Goal: Task Accomplishment & Management: Manage account settings

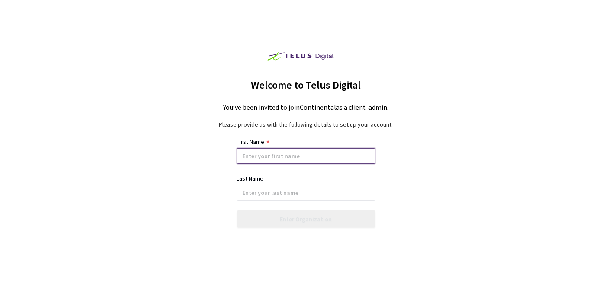
click at [337, 154] on input at bounding box center [306, 156] width 138 height 16
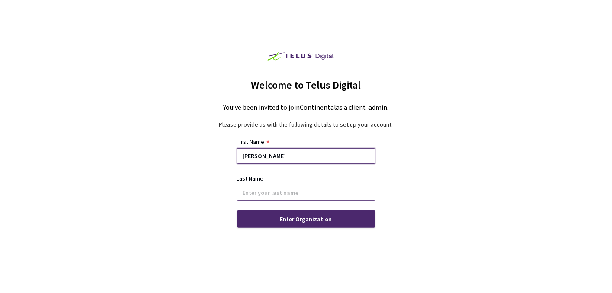
type input "[PERSON_NAME]"
click at [332, 193] on input at bounding box center [306, 193] width 138 height 16
type input "Besenyei"
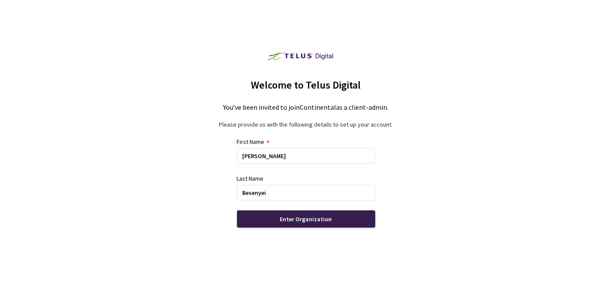
click at [327, 214] on div "Enter Organization" at bounding box center [306, 219] width 138 height 17
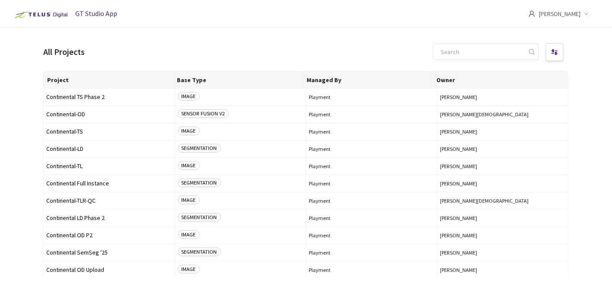
click at [579, 19] on span "[PERSON_NAME]" at bounding box center [560, 14] width 42 height 28
click at [380, 51] on div "All Projects" at bounding box center [306, 52] width 526 height 21
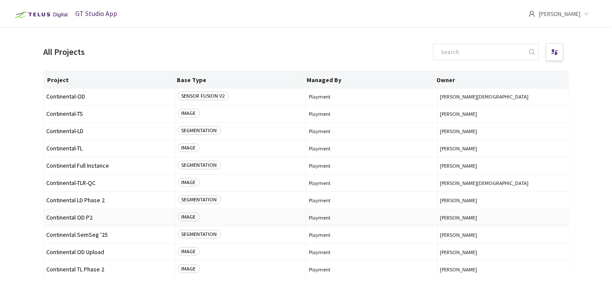
click at [78, 216] on span "Continental OD P2" at bounding box center [109, 218] width 126 height 6
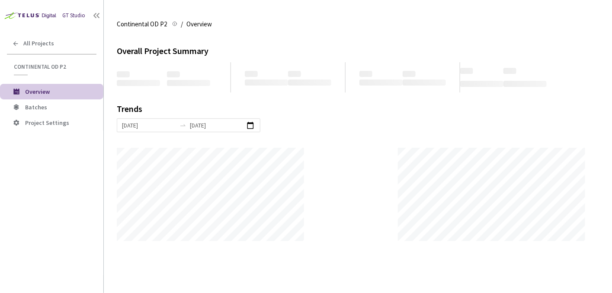
scroll to position [293, 612]
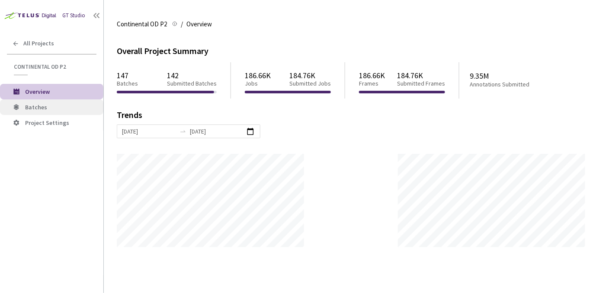
click at [36, 109] on span "Batches" at bounding box center [36, 107] width 22 height 8
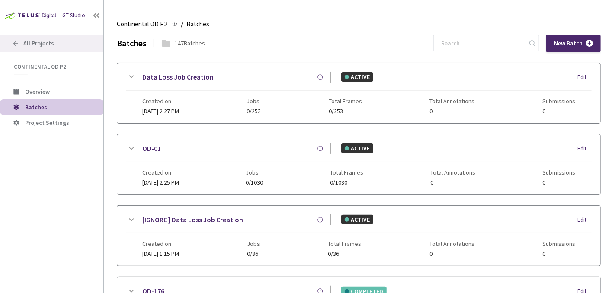
click at [18, 46] on icon at bounding box center [15, 43] width 7 height 7
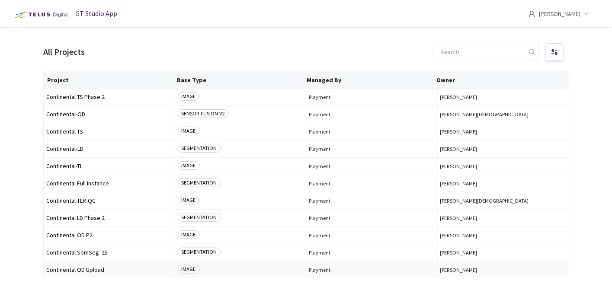
click at [87, 270] on span "Continental OD Upload" at bounding box center [109, 270] width 126 height 6
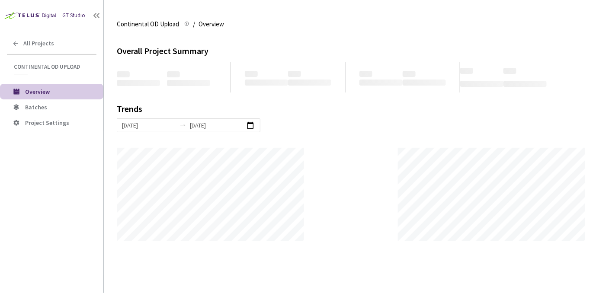
scroll to position [293, 612]
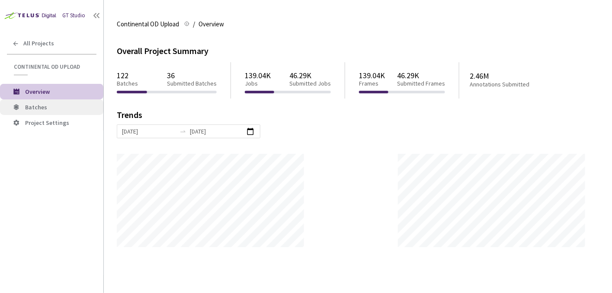
click at [74, 106] on span "Batches" at bounding box center [60, 107] width 71 height 7
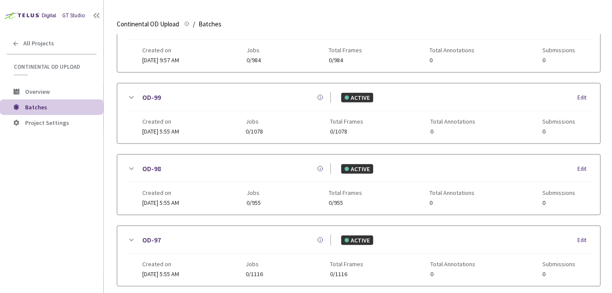
scroll to position [235, 0]
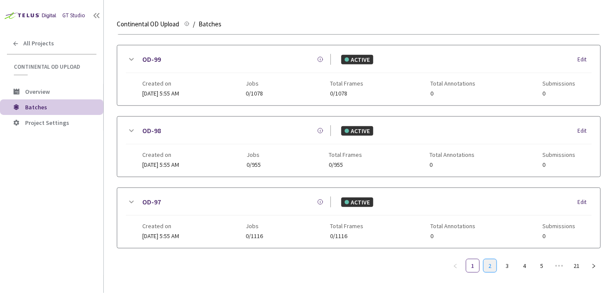
click at [493, 261] on link "2" at bounding box center [490, 266] width 13 height 13
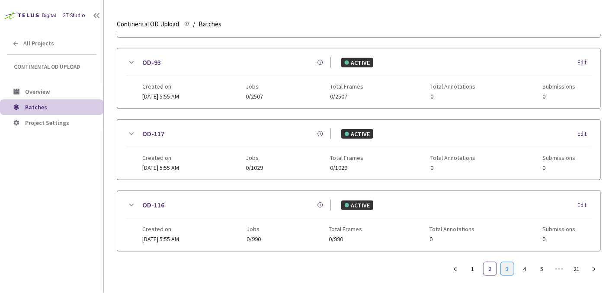
click at [507, 270] on link "3" at bounding box center [507, 269] width 13 height 13
click at [523, 267] on link "4" at bounding box center [524, 269] width 13 height 13
click at [523, 267] on link "5" at bounding box center [524, 269] width 13 height 13
click at [523, 267] on link "6" at bounding box center [524, 269] width 13 height 13
click at [523, 267] on link "7" at bounding box center [524, 269] width 13 height 13
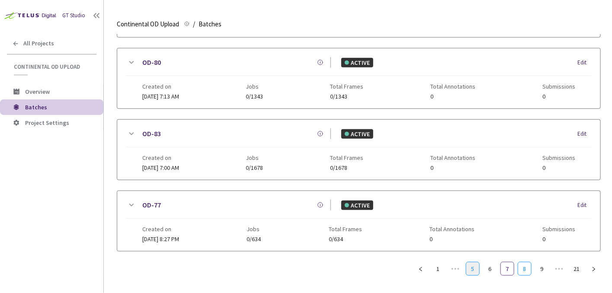
click at [523, 267] on link "8" at bounding box center [524, 269] width 13 height 13
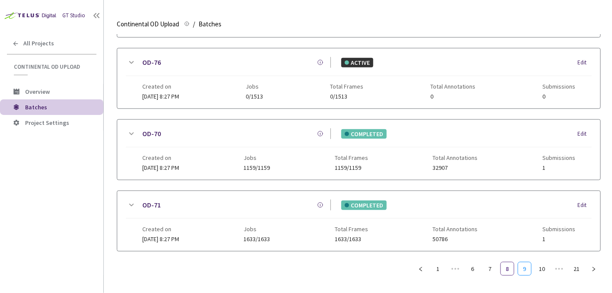
click at [523, 267] on link "9" at bounding box center [524, 269] width 13 height 13
click at [523, 267] on link "10" at bounding box center [524, 269] width 13 height 13
click at [523, 267] on link "11" at bounding box center [524, 269] width 13 height 13
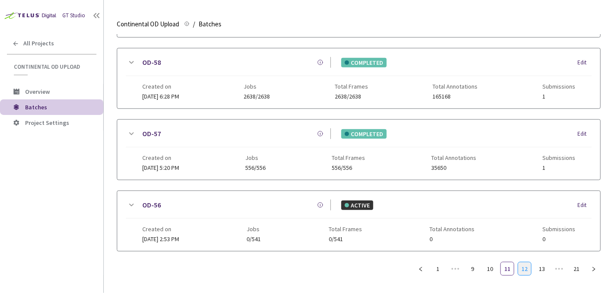
click at [523, 267] on link "12" at bounding box center [524, 269] width 13 height 13
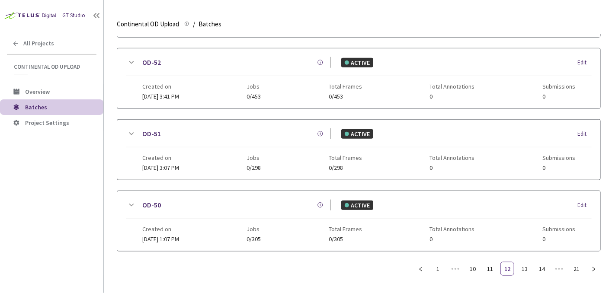
click at [132, 130] on icon at bounding box center [131, 134] width 10 height 10
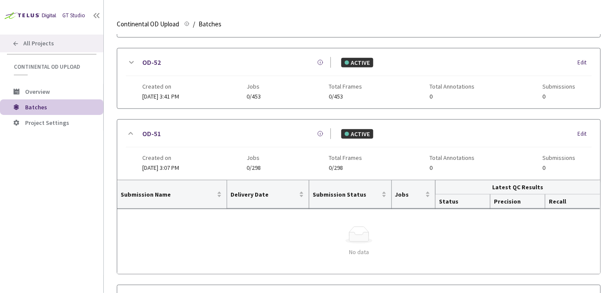
click at [14, 38] on div "All Projects" at bounding box center [51, 44] width 103 height 18
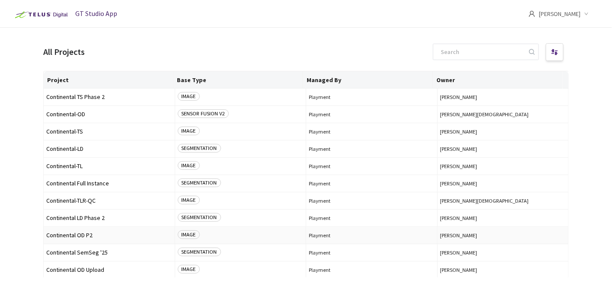
click at [85, 236] on span "Continental OD P2" at bounding box center [109, 235] width 126 height 6
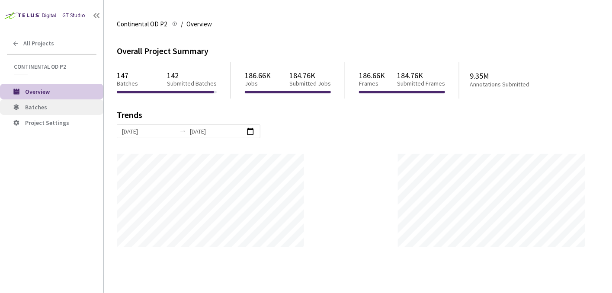
click at [51, 108] on span "Batches" at bounding box center [60, 107] width 71 height 7
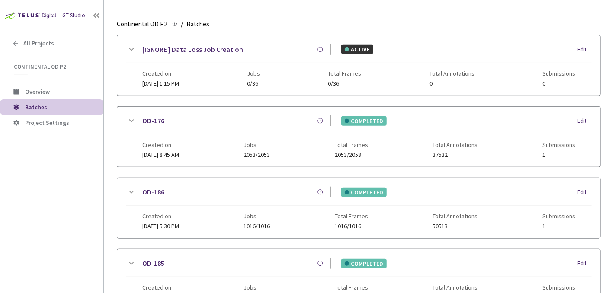
scroll to position [235, 0]
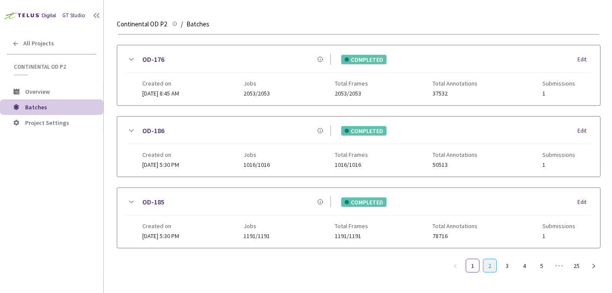
click at [490, 260] on link "2" at bounding box center [490, 266] width 13 height 13
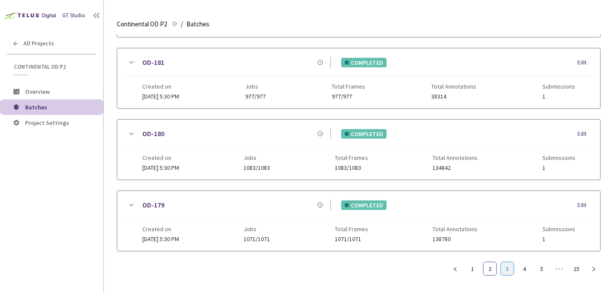
click at [503, 267] on link "3" at bounding box center [507, 269] width 13 height 13
click at [527, 263] on link "4" at bounding box center [524, 269] width 13 height 13
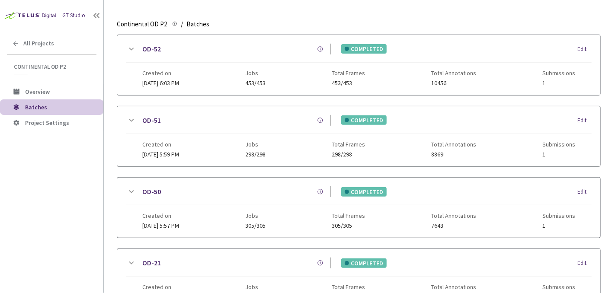
scroll to position [97, 0]
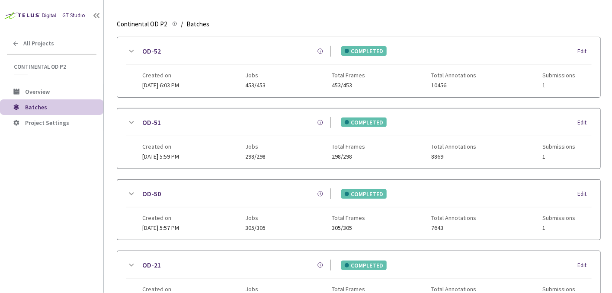
click at [128, 118] on icon at bounding box center [131, 123] width 10 height 10
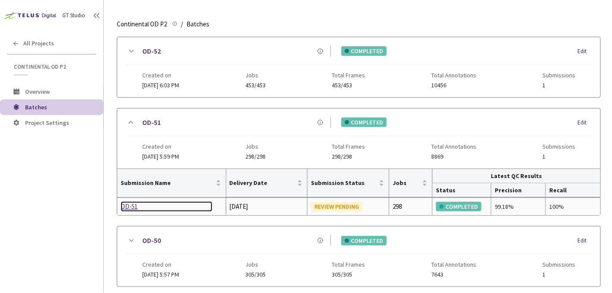
click at [126, 203] on div "OD-51" at bounding box center [167, 207] width 92 height 10
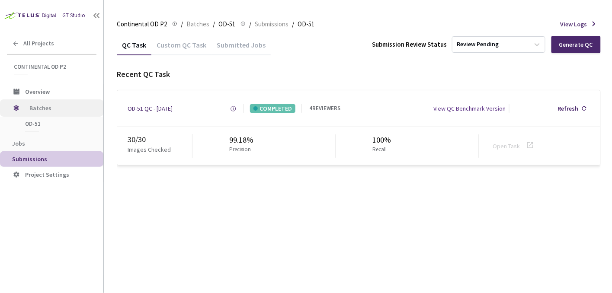
click at [64, 106] on span "Batches" at bounding box center [58, 108] width 59 height 17
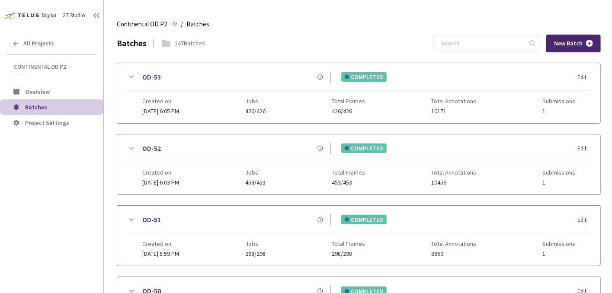
scroll to position [179, 0]
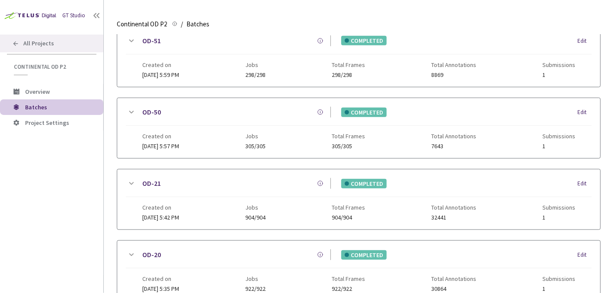
click at [15, 45] on icon at bounding box center [15, 43] width 5 height 5
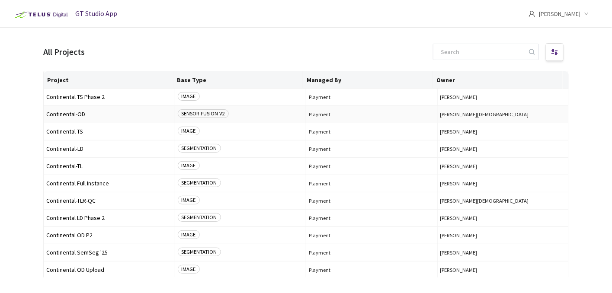
click at [75, 114] on span "Continental-OD" at bounding box center [109, 114] width 126 height 6
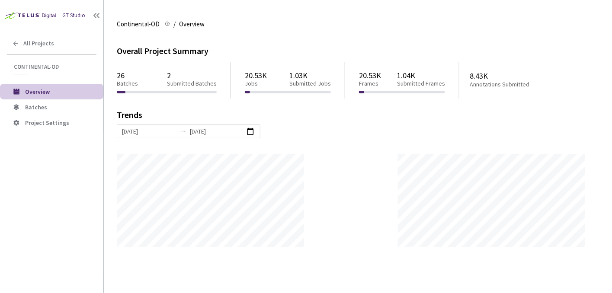
scroll to position [293, 612]
click at [62, 109] on span "Batches" at bounding box center [60, 107] width 71 height 7
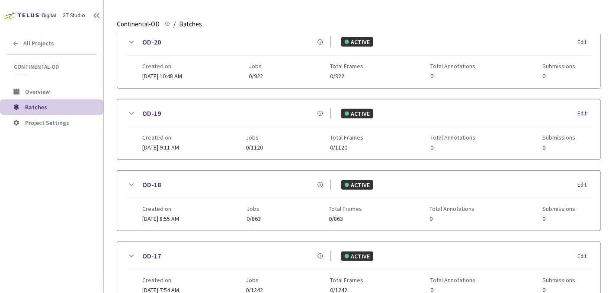
scroll to position [235, 0]
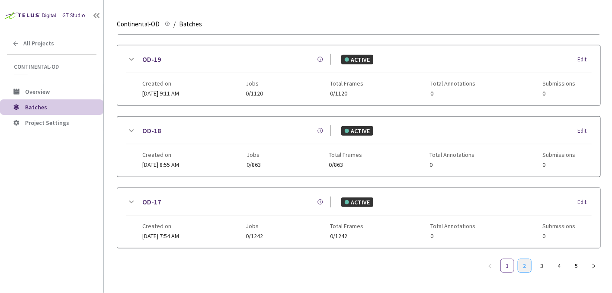
click at [525, 263] on link "2" at bounding box center [524, 266] width 13 height 13
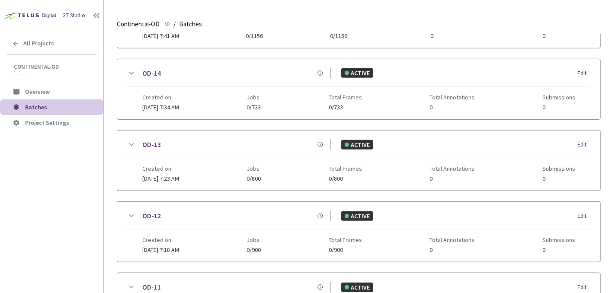
scroll to position [229, 0]
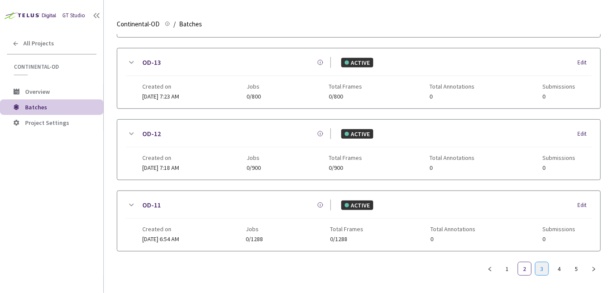
click at [546, 268] on link "3" at bounding box center [542, 269] width 13 height 13
click at [555, 271] on link "4" at bounding box center [559, 269] width 13 height 13
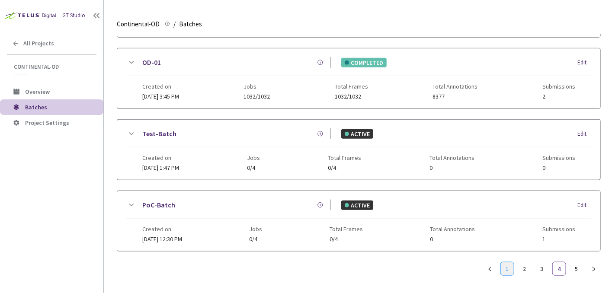
click at [507, 264] on link "1" at bounding box center [507, 269] width 13 height 13
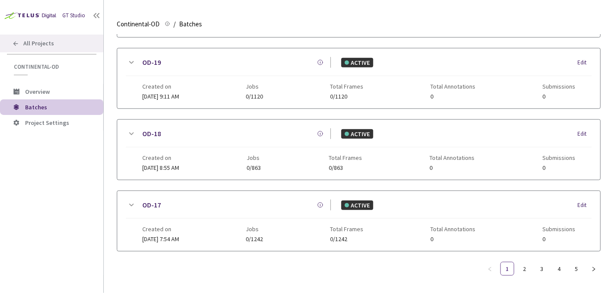
click at [17, 43] on icon at bounding box center [15, 43] width 5 height 5
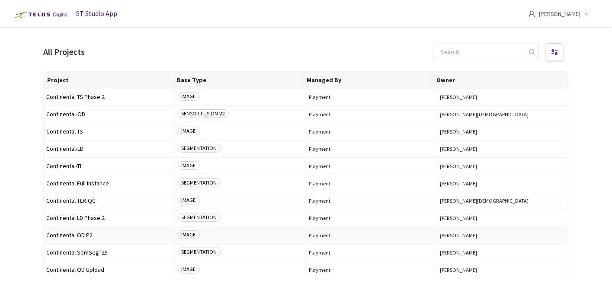
click at [67, 232] on span "Continental OD P2" at bounding box center [109, 235] width 126 height 6
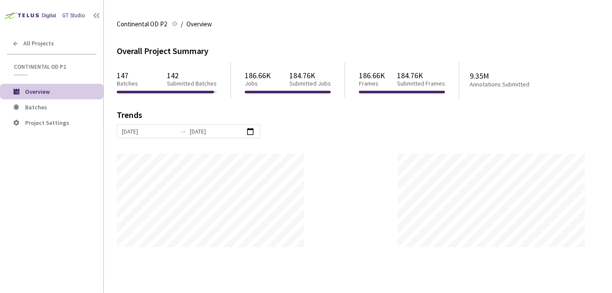
scroll to position [293, 612]
click at [52, 106] on span "Batches" at bounding box center [60, 107] width 71 height 7
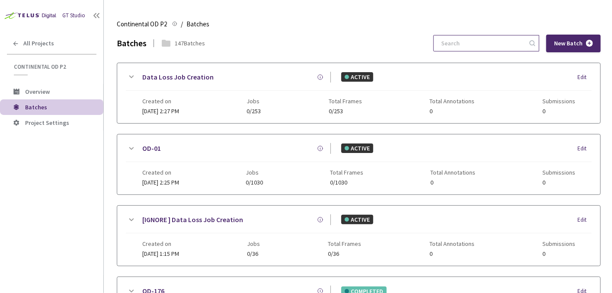
click at [504, 43] on input at bounding box center [482, 43] width 92 height 16
paste input "25Q1-EUML-40"
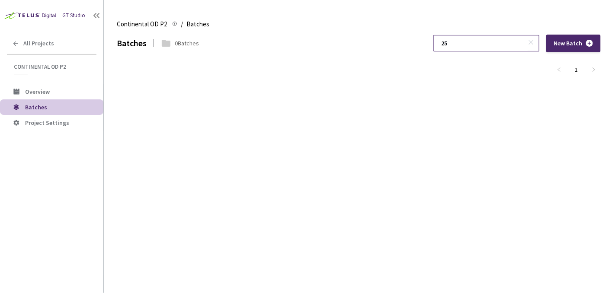
type input "2"
click at [481, 39] on input "051" at bounding box center [482, 43] width 92 height 16
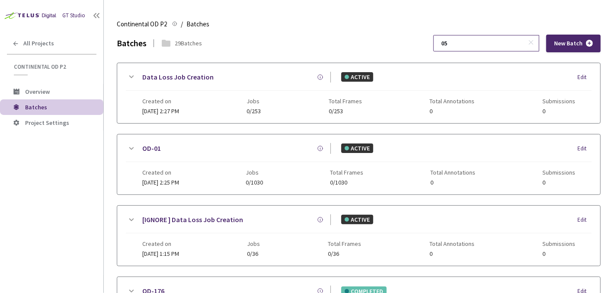
type input "0"
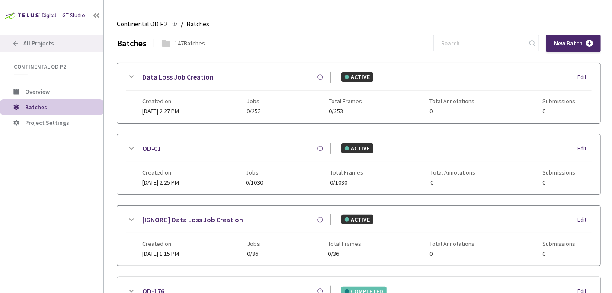
click at [6, 39] on div "All Projects" at bounding box center [51, 44] width 103 height 18
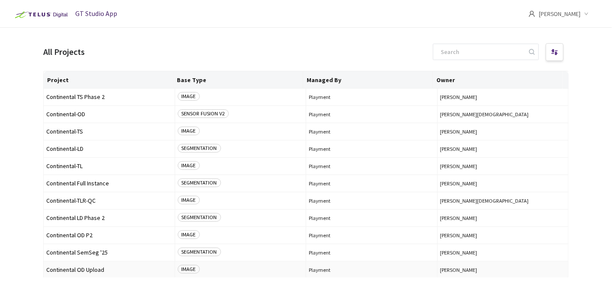
click at [90, 267] on span "Continental OD Upload" at bounding box center [109, 270] width 126 height 6
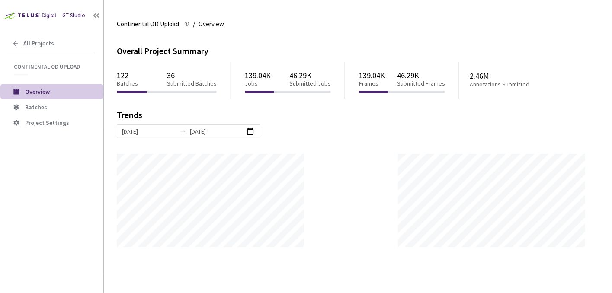
scroll to position [293, 612]
click at [35, 104] on span "Batches" at bounding box center [36, 107] width 22 height 8
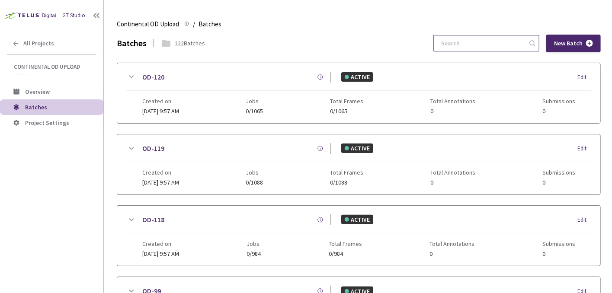
click at [471, 39] on input at bounding box center [482, 43] width 92 height 16
type input "0"
type input "5"
type input "O"
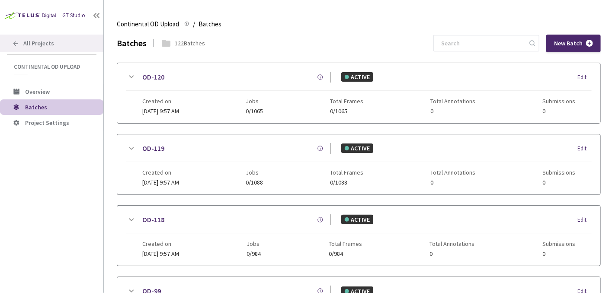
click at [13, 39] on div "All Projects" at bounding box center [51, 44] width 103 height 18
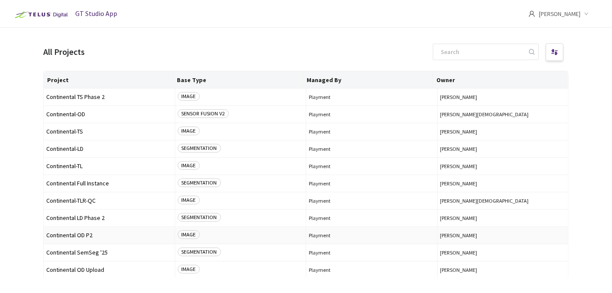
click at [82, 235] on span "Continental OD P2" at bounding box center [109, 235] width 126 height 6
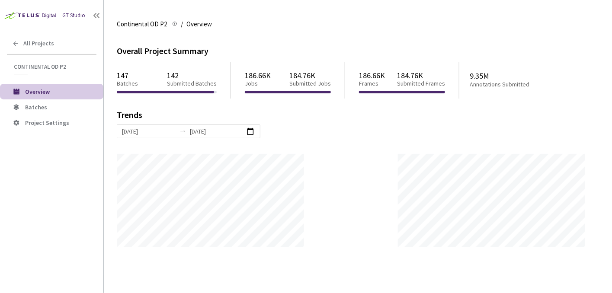
scroll to position [293, 612]
click at [48, 110] on span "Batches" at bounding box center [60, 107] width 71 height 7
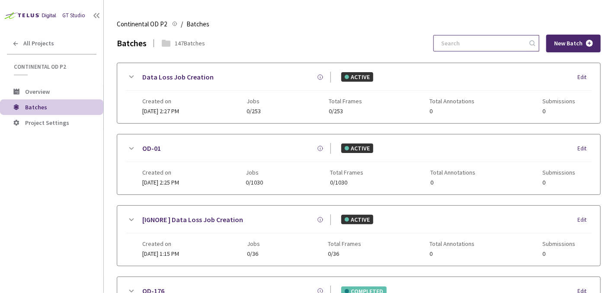
click at [488, 39] on input at bounding box center [482, 43] width 92 height 16
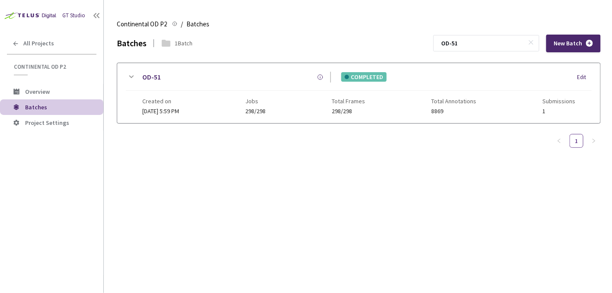
type input "OD-51"
click at [129, 75] on icon at bounding box center [131, 77] width 10 height 10
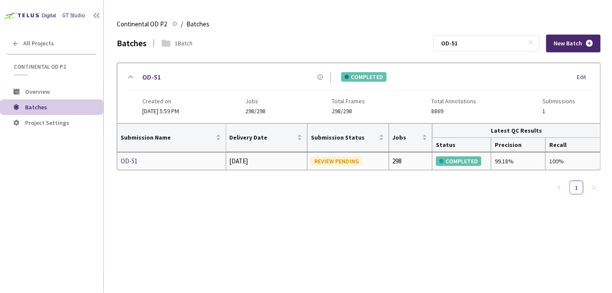
drag, startPoint x: 328, startPoint y: 159, endPoint x: 361, endPoint y: 160, distance: 32.9
click at [361, 160] on div "REVIEW PENDING" at bounding box center [336, 162] width 51 height 10
click at [129, 157] on div "OD-51" at bounding box center [167, 161] width 92 height 10
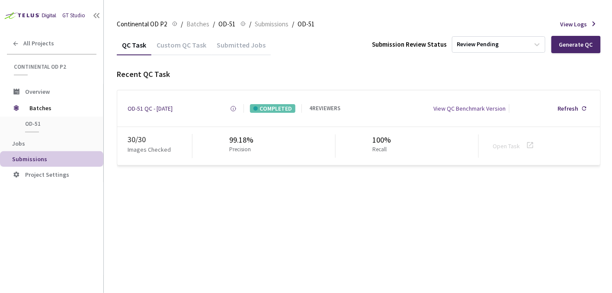
click at [172, 47] on div "Custom QC Task" at bounding box center [181, 48] width 60 height 15
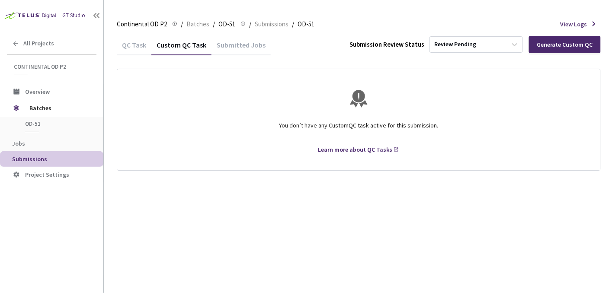
click at [127, 46] on div "QC Task" at bounding box center [134, 48] width 35 height 15
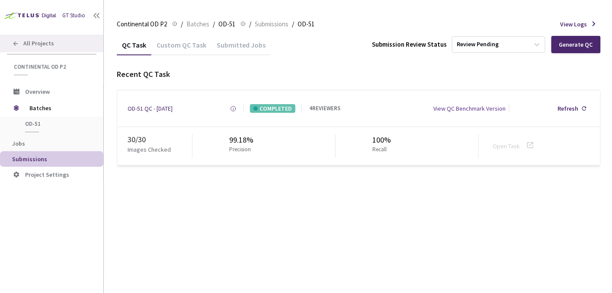
click at [14, 44] on icon at bounding box center [15, 43] width 5 height 5
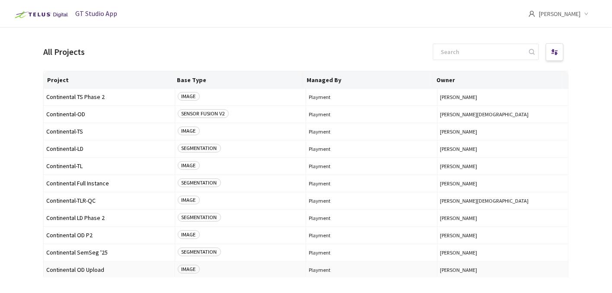
click at [96, 273] on span "Continental OD Upload" at bounding box center [109, 270] width 126 height 6
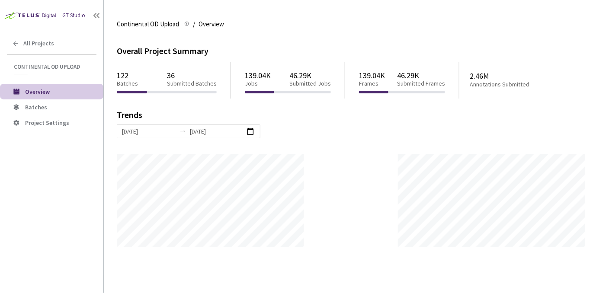
scroll to position [293, 612]
click at [45, 112] on li "Batches" at bounding box center [51, 108] width 103 height 16
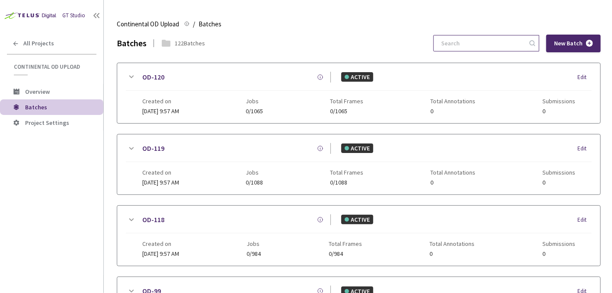
click at [461, 42] on input at bounding box center [482, 43] width 92 height 16
type input "5"
type input "o"
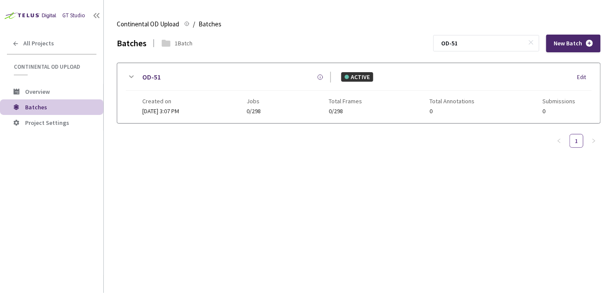
type input "OD-51"
click at [132, 74] on icon at bounding box center [131, 77] width 10 height 10
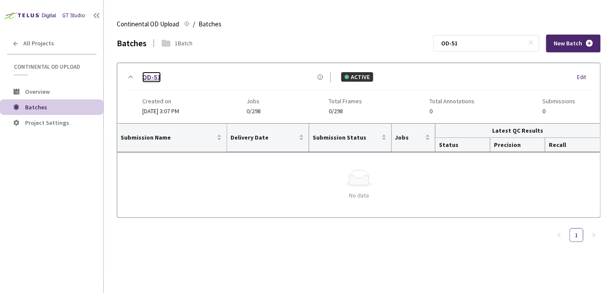
click at [158, 75] on link "OD-51" at bounding box center [151, 77] width 19 height 11
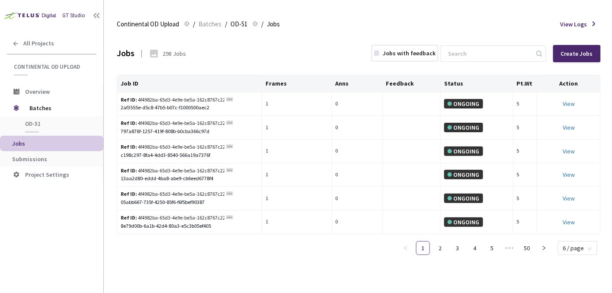
click at [170, 54] on div "298 Jobs" at bounding box center [174, 53] width 23 height 9
click at [32, 122] on span "OD-51" at bounding box center [57, 123] width 64 height 7
click at [34, 101] on span "Batches" at bounding box center [58, 108] width 59 height 17
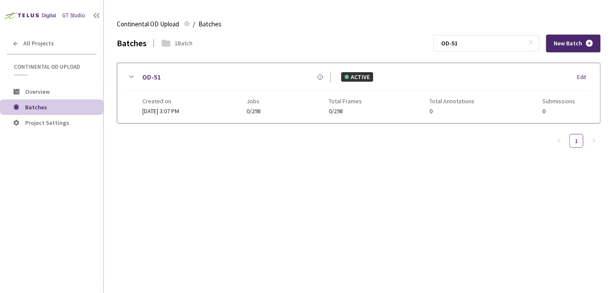
click at [149, 109] on span "[DATE] 3:07 PM" at bounding box center [160, 111] width 37 height 8
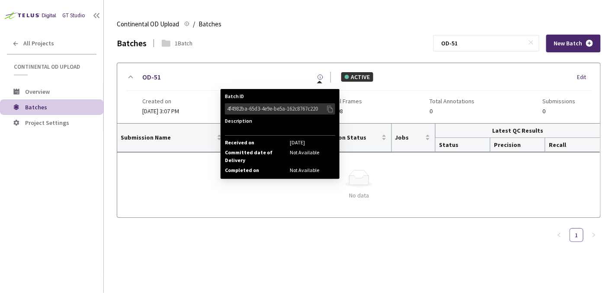
click at [320, 75] on icon at bounding box center [320, 77] width 6 height 6
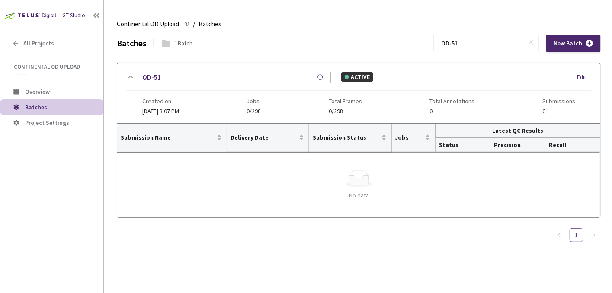
click at [582, 78] on div "Edit" at bounding box center [585, 77] width 14 height 9
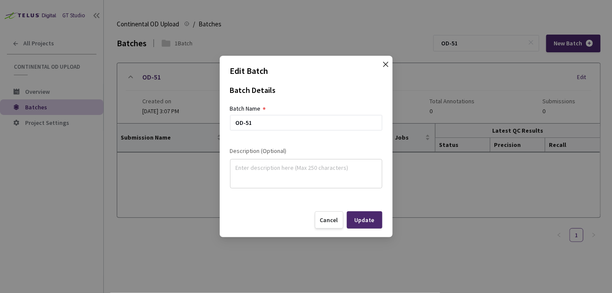
click at [382, 66] on span "Close" at bounding box center [386, 73] width 24 height 24
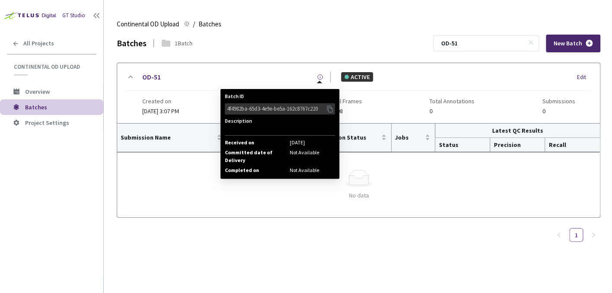
click at [319, 76] on icon at bounding box center [320, 77] width 6 height 6
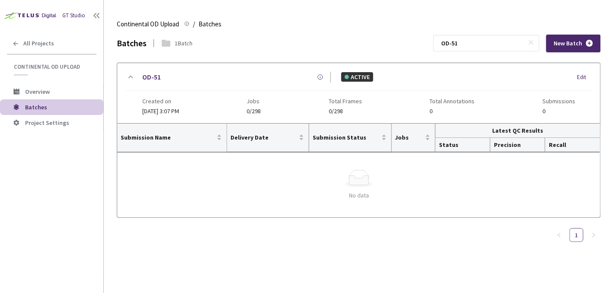
click at [172, 111] on span "[DATE] 3:07 PM" at bounding box center [160, 111] width 37 height 8
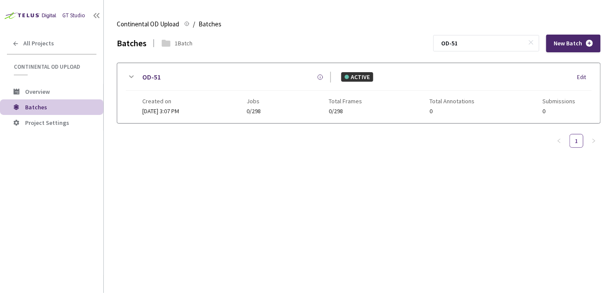
click at [172, 111] on span "[DATE] 3:07 PM" at bounding box center [160, 111] width 37 height 8
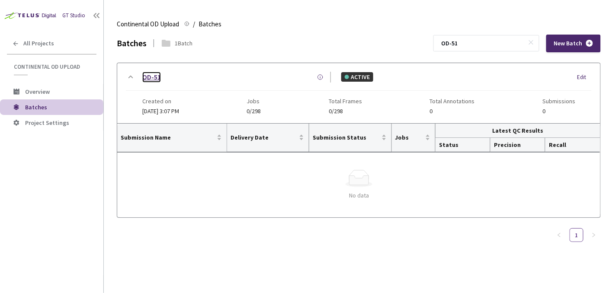
click at [159, 78] on link "OD-51" at bounding box center [151, 77] width 19 height 11
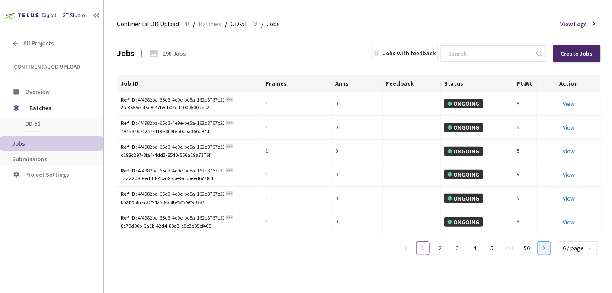
click at [543, 252] on button "button" at bounding box center [544, 248] width 14 height 14
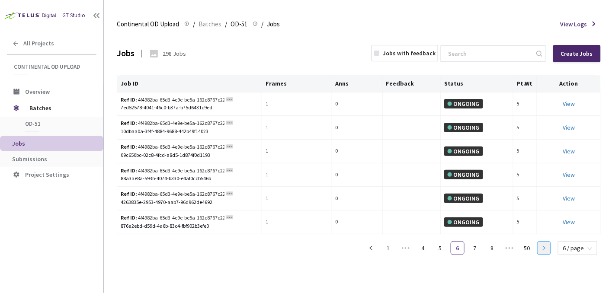
click at [543, 252] on button "button" at bounding box center [544, 248] width 14 height 14
click at [373, 246] on icon "left" at bounding box center [371, 248] width 5 height 5
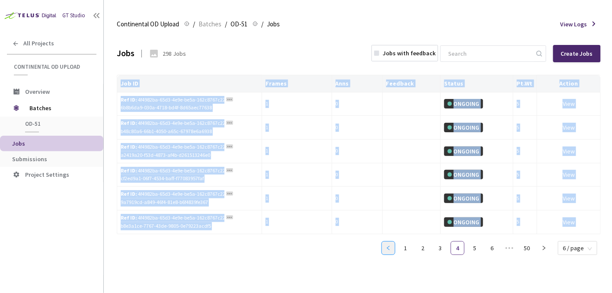
click at [373, 245] on div "Job ID Frames Anns Feedback Status Pt.Wt Action Ref ID: 4f4982ba-65d3-4e9e-be5a…" at bounding box center [359, 168] width 484 height 187
click at [372, 248] on div "Job ID Frames Anns Feedback Status Pt.Wt Action Ref ID: 4f4982ba-65d3-4e9e-be5a…" at bounding box center [359, 168] width 484 height 187
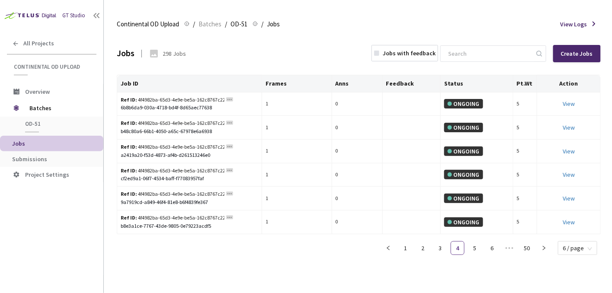
click at [336, 46] on div "Jobs 298 Jobs Jobs with feedback Create Jobs" at bounding box center [359, 54] width 484 height 38
click at [584, 26] on span "View Logs" at bounding box center [574, 24] width 27 height 9
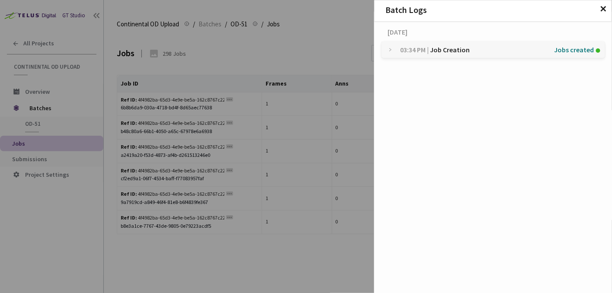
click at [604, 11] on span "✕" at bounding box center [603, 9] width 7 height 10
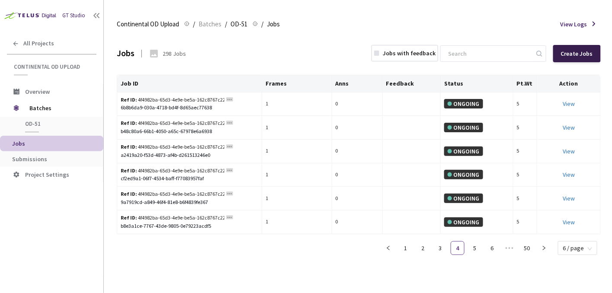
click at [587, 51] on div "Create Jobs" at bounding box center [577, 53] width 32 height 7
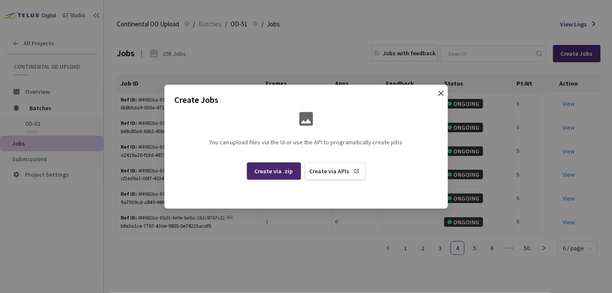
click at [442, 93] on icon "close" at bounding box center [440, 92] width 5 height 5
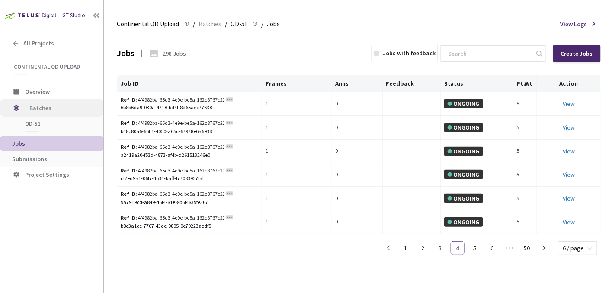
click at [40, 110] on span "Batches" at bounding box center [58, 108] width 59 height 17
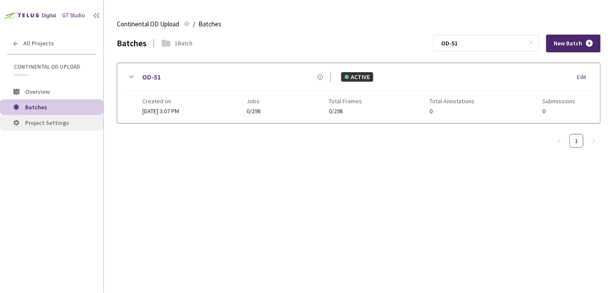
click at [49, 123] on span "Project Settings" at bounding box center [47, 123] width 44 height 8
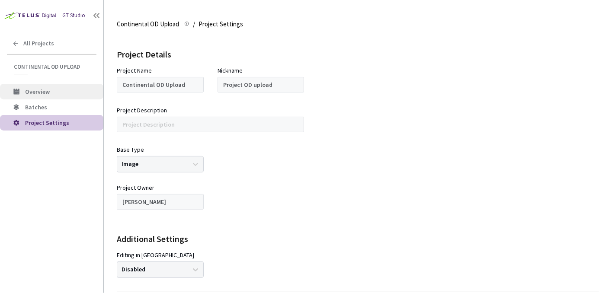
click at [56, 99] on li "Overview" at bounding box center [51, 92] width 103 height 16
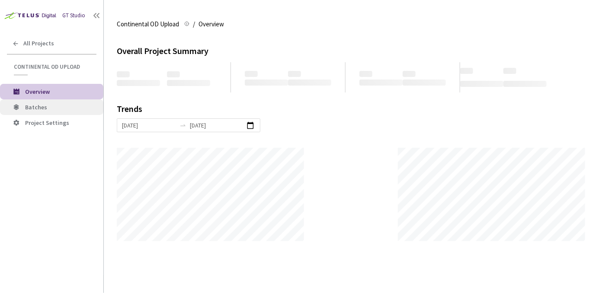
scroll to position [293, 612]
click at [56, 104] on span "Batches" at bounding box center [60, 107] width 71 height 7
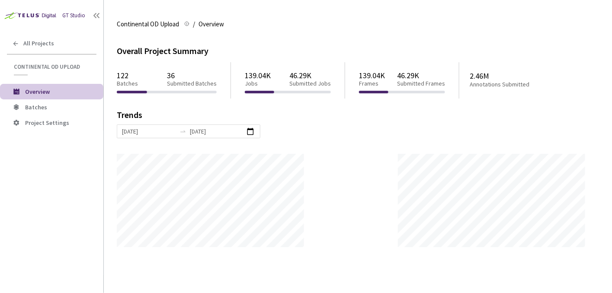
scroll to position [293, 612]
click at [44, 16] on img at bounding box center [29, 15] width 59 height 13
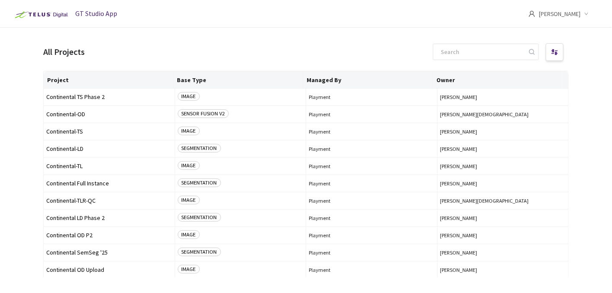
click at [575, 10] on span "[PERSON_NAME]" at bounding box center [560, 14] width 42 height 28
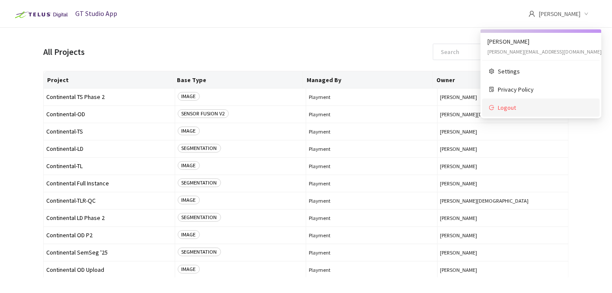
click at [509, 104] on span "Logout" at bounding box center [545, 108] width 95 height 10
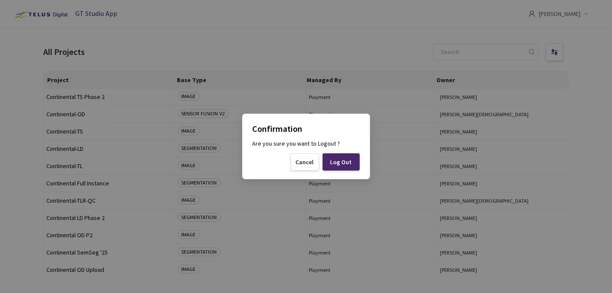
click at [340, 166] on div "Log Out" at bounding box center [341, 162] width 37 height 17
